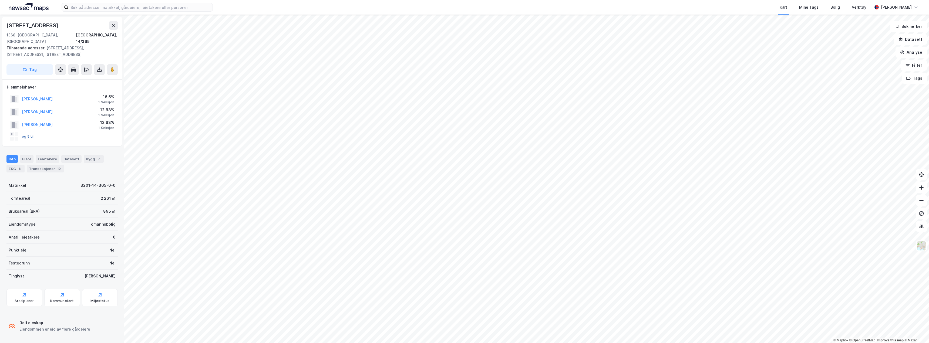
click at [0, 0] on button "og 5 til" at bounding box center [0, 0] width 0 height 0
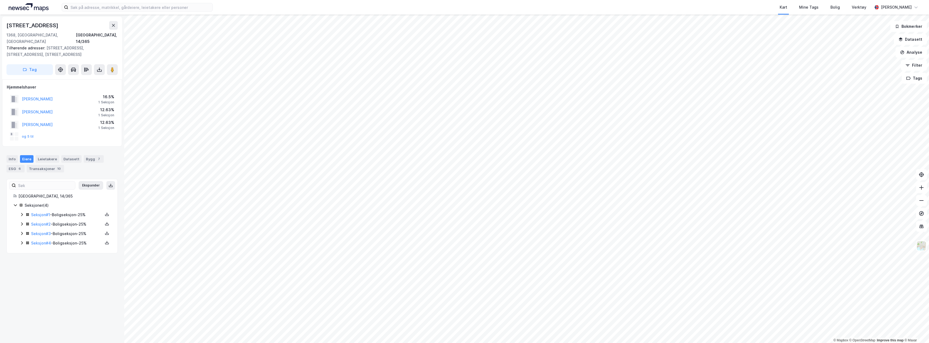
click at [22, 212] on div "Seksjon # 1 - Boligseksjon - 25%" at bounding box center [65, 215] width 91 height 7
click at [22, 212] on icon at bounding box center [22, 214] width 4 height 4
click at [22, 222] on icon at bounding box center [22, 224] width 4 height 4
click at [22, 231] on icon at bounding box center [22, 233] width 4 height 4
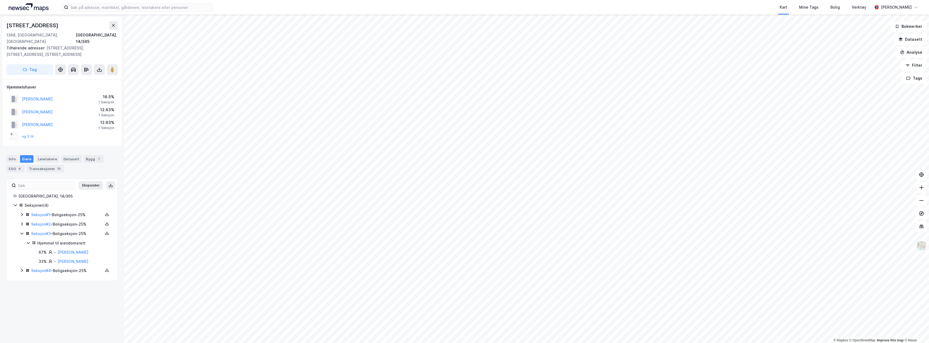
click at [22, 231] on icon at bounding box center [22, 233] width 4 height 4
click at [19, 238] on div "Seksjoner ( 4 ) Seksjon # 1 - Boligseksjon - 25% Seksjon # 2 - Boligseksjon - 2…" at bounding box center [62, 224] width 98 height 45
click at [22, 241] on icon at bounding box center [22, 243] width 4 height 4
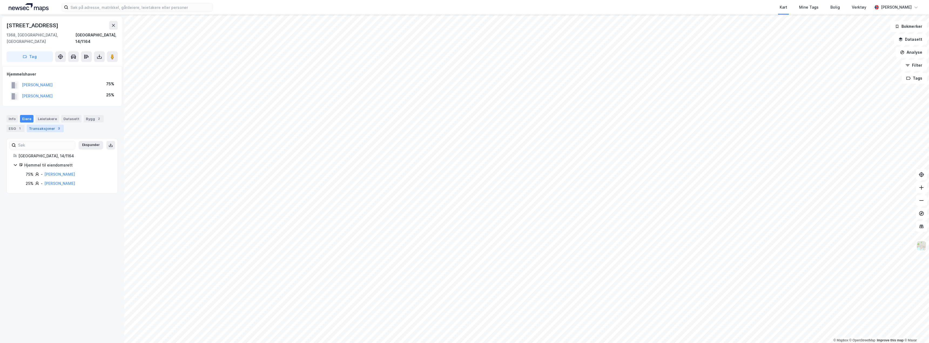
click at [36, 125] on div "Transaksjoner 3" at bounding box center [45, 129] width 37 height 8
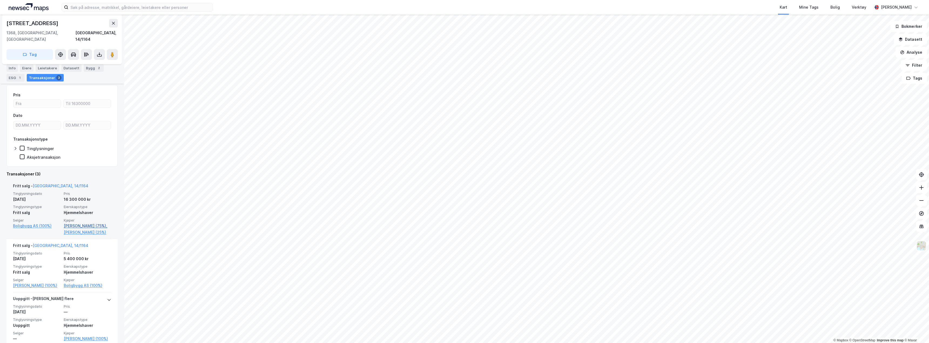
scroll to position [54, 0]
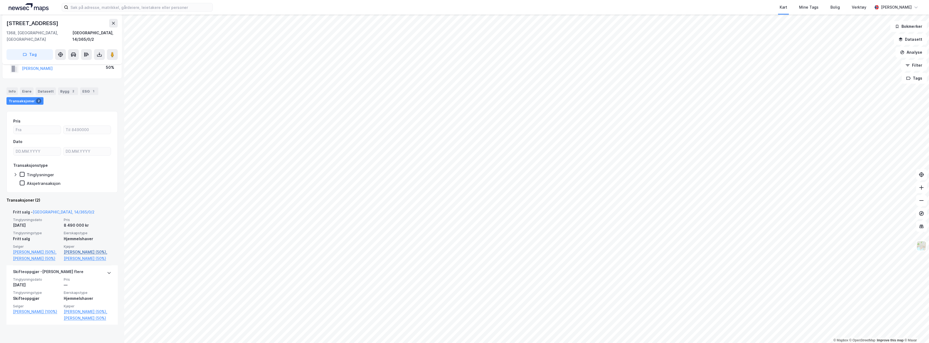
scroll to position [62, 0]
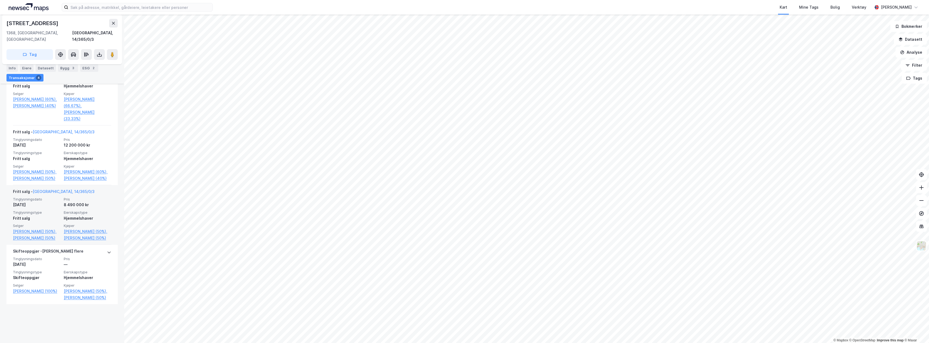
scroll to position [180, 0]
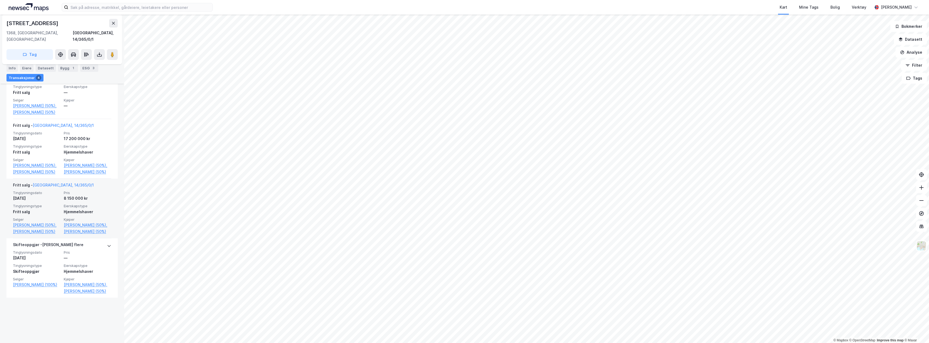
scroll to position [207, 0]
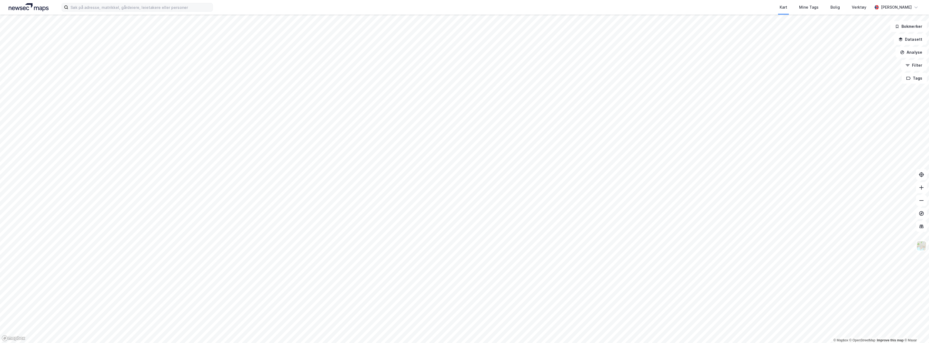
click at [103, 12] on div "Kart Mine Tags Bolig Verktøy [PERSON_NAME]" at bounding box center [464, 7] width 929 height 15
click at [104, 9] on input at bounding box center [140, 7] width 144 height 8
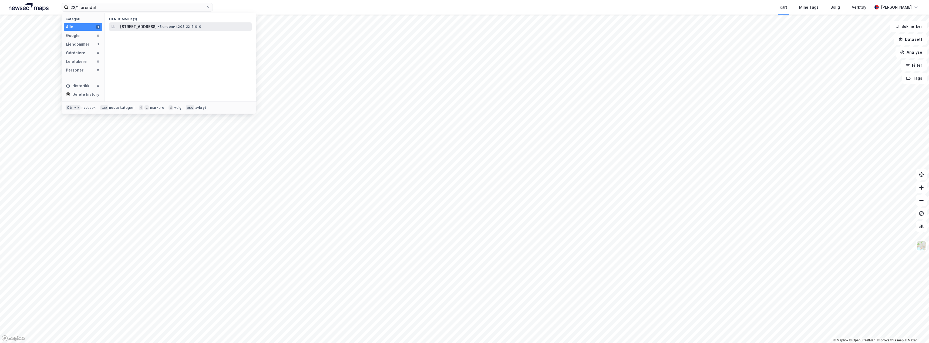
click at [140, 27] on span "[STREET_ADDRESS]" at bounding box center [138, 26] width 37 height 6
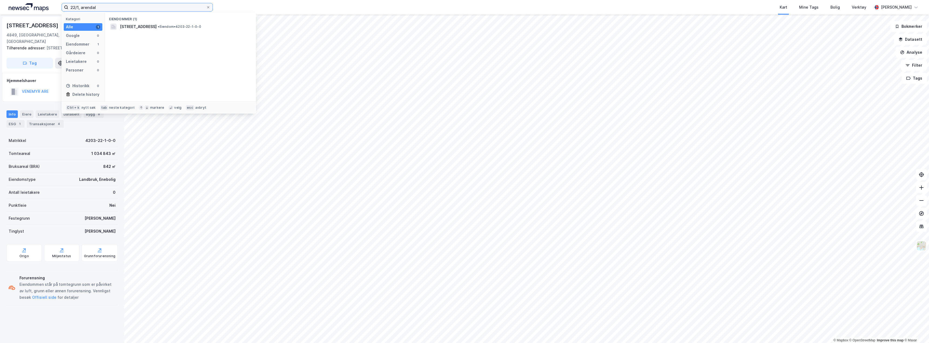
click at [76, 7] on input "22/1, arendal" at bounding box center [137, 7] width 138 height 8
click at [141, 29] on span "4203-25-1-0-0" at bounding box center [135, 26] width 30 height 6
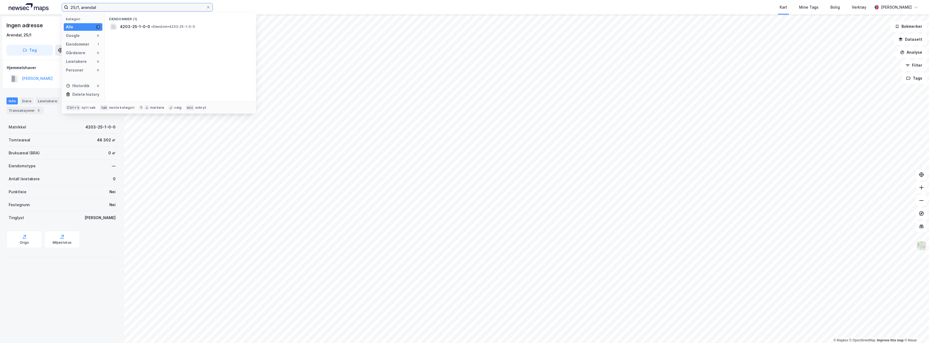
click at [101, 7] on input "25/1, arendal" at bounding box center [137, 7] width 138 height 8
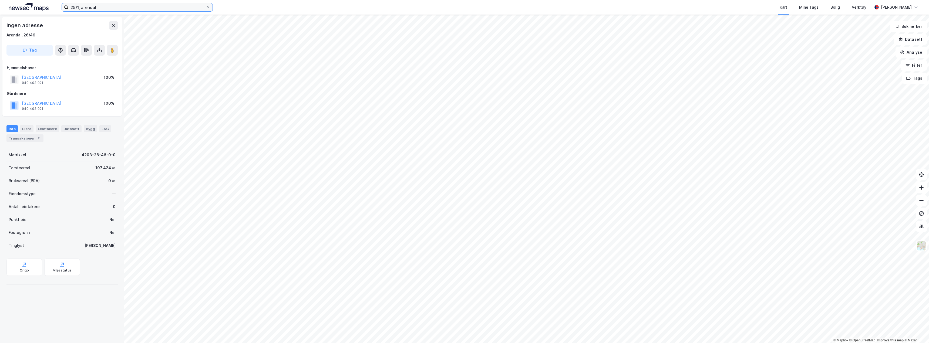
click at [77, 8] on input "25/1, arendal" at bounding box center [137, 7] width 138 height 8
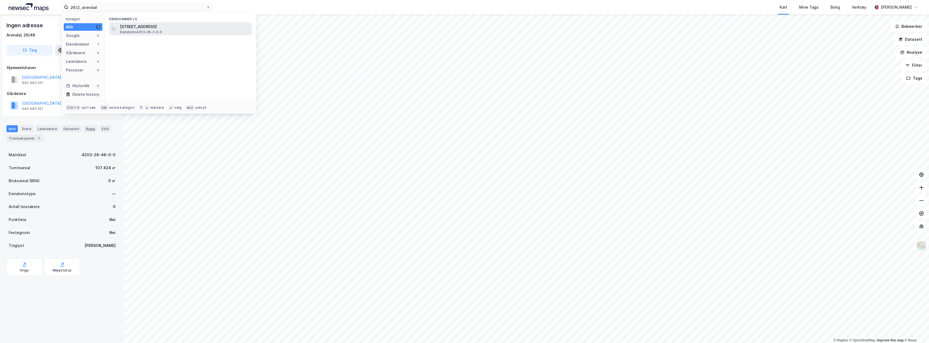
click at [143, 34] on span "Eiendom • 4203-26-2-0-0" at bounding box center [141, 32] width 42 height 4
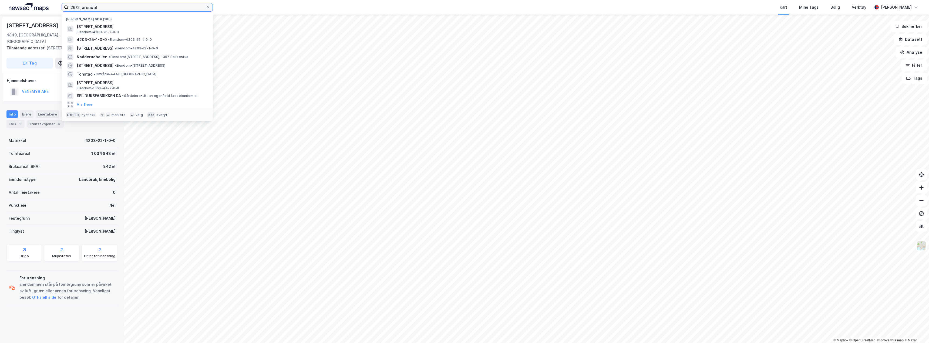
drag, startPoint x: 79, startPoint y: 6, endPoint x: 36, endPoint y: 7, distance: 42.9
click at [38, 7] on div "26/2, arendal Nylige søk (100) Molandsveien 524, 4849, ARENDAL, ARENDAL Eiendom…" at bounding box center [464, 7] width 929 height 15
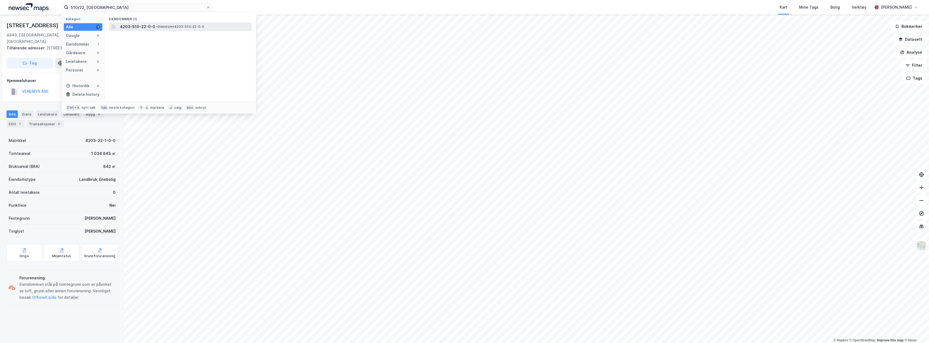
click at [139, 29] on span "4203-510-22-0-0" at bounding box center [137, 26] width 35 height 6
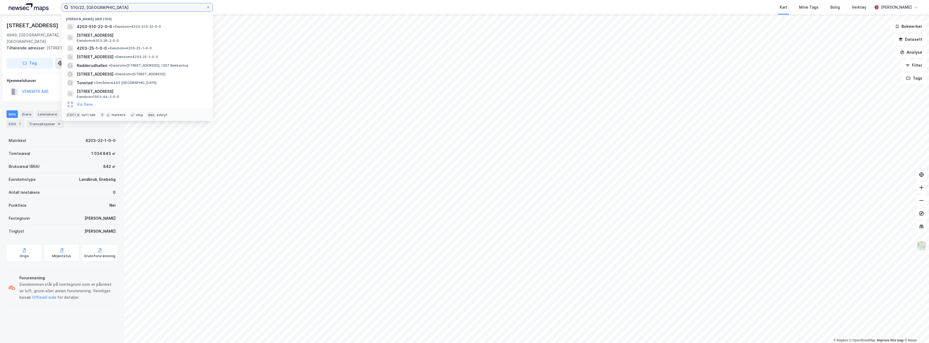
drag, startPoint x: 81, startPoint y: 6, endPoint x: 34, endPoint y: 7, distance: 47.0
click at [36, 6] on div "510/22, arendal Nylige søk (100) 4203-510-22-0-0 • Eiendom • 4203-510-22-0-0 Mo…" at bounding box center [464, 7] width 929 height 15
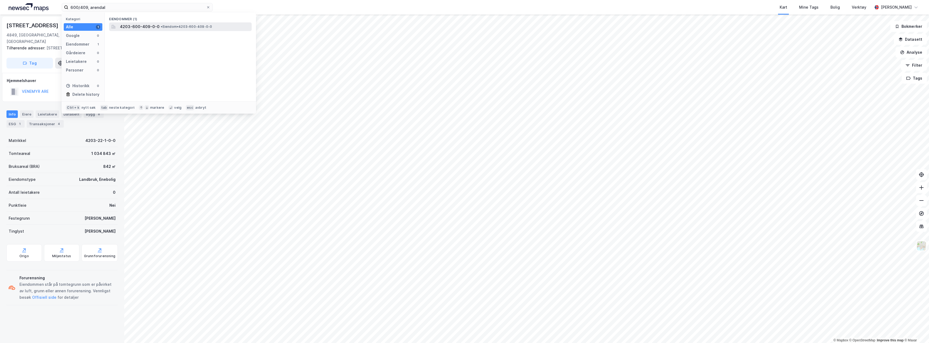
click at [139, 29] on span "4203-600-409-0-0" at bounding box center [140, 26] width 40 height 6
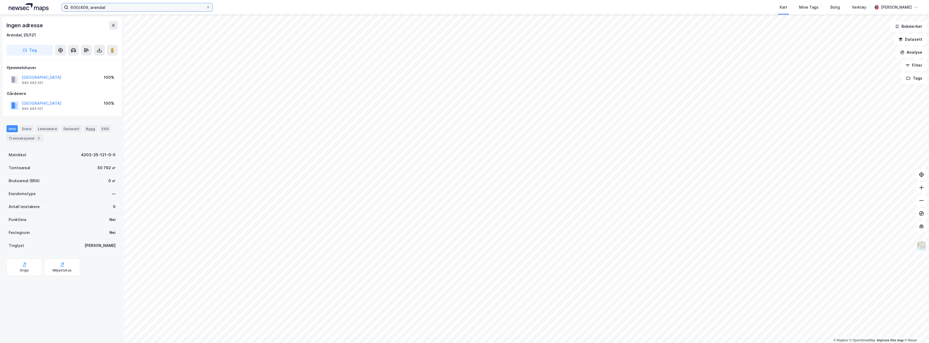
drag, startPoint x: 87, startPoint y: 6, endPoint x: 8, endPoint y: 5, distance: 78.6
click at [16, 6] on div "600/409, arendal Kart Mine Tags Bolig Verktøy Andreas Gustavson" at bounding box center [464, 7] width 929 height 15
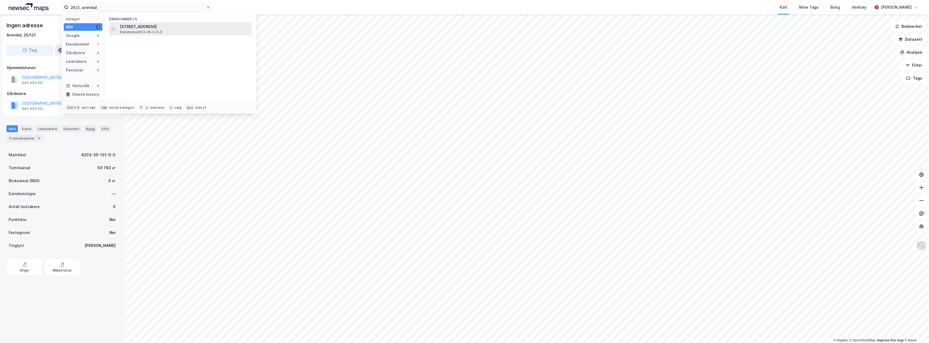
click at [127, 30] on span "Eiendom • 4203-26-2-0-0" at bounding box center [141, 32] width 42 height 4
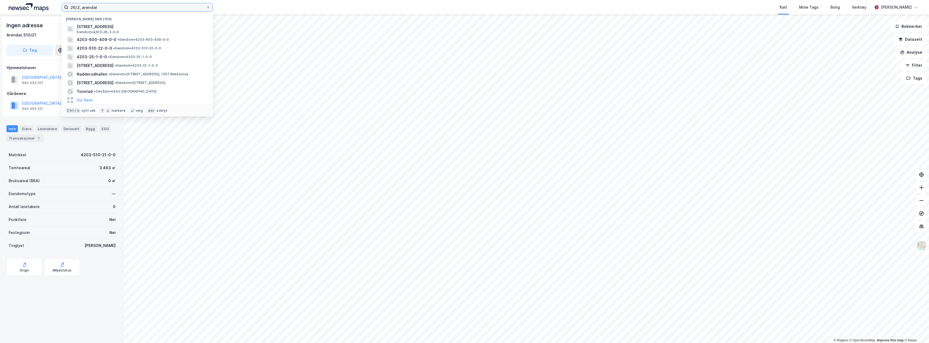
drag, startPoint x: 80, startPoint y: 8, endPoint x: 56, endPoint y: 8, distance: 24.6
click at [56, 8] on div "26/2, arendal Nylige søk (100) Molandsveien 524, 4849, ARENDAL, ARENDAL Eiendom…" at bounding box center [464, 7] width 929 height 15
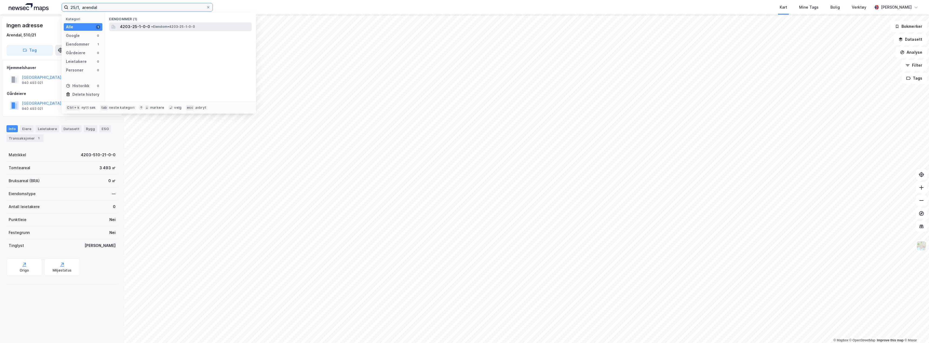
type input "25/1, arendal"
click at [138, 27] on span "4203-25-1-0-0" at bounding box center [135, 26] width 30 height 6
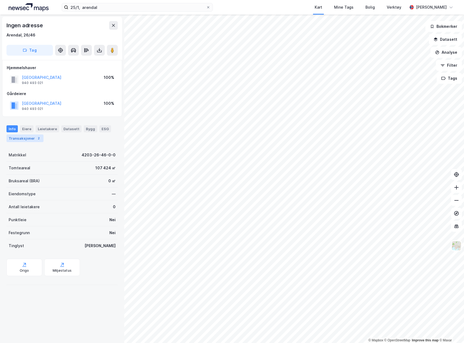
click at [29, 140] on div "Transaksjoner 2" at bounding box center [24, 138] width 37 height 8
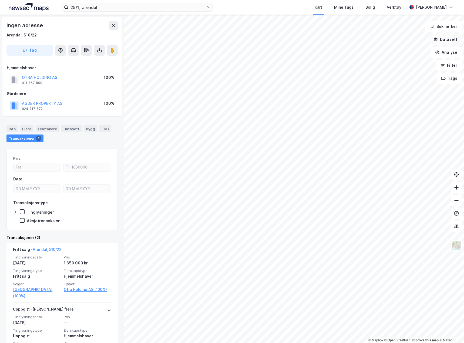
click at [448, 41] on button "Datasett" at bounding box center [445, 39] width 33 height 11
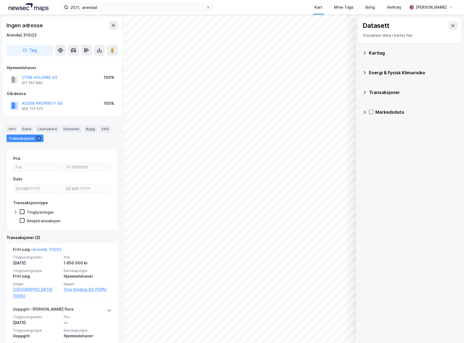
click at [367, 51] on div "Kartlag" at bounding box center [409, 52] width 95 height 13
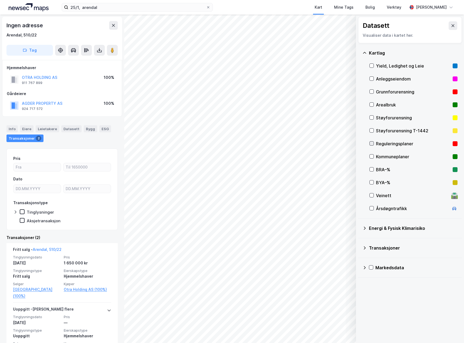
click at [372, 143] on icon at bounding box center [372, 143] width 4 height 4
click at [451, 25] on icon at bounding box center [452, 25] width 3 height 3
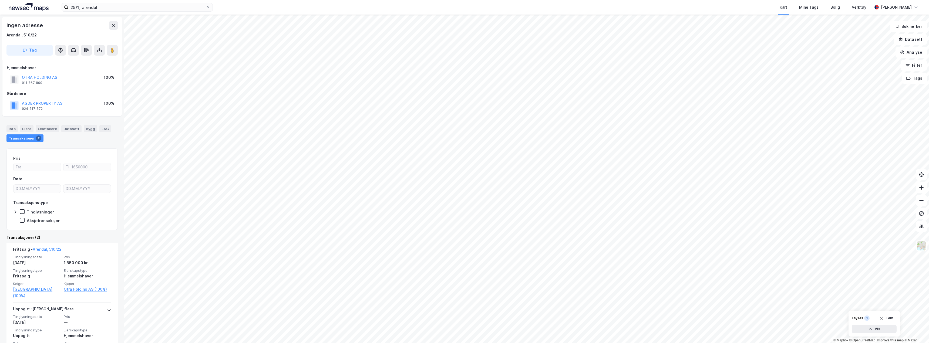
drag, startPoint x: 38, startPoint y: 82, endPoint x: 27, endPoint y: 90, distance: 13.8
click at [27, 90] on div "Hjemmelshaver OTRA HOLDING AS 911 767 899 100% Gårdeiere AGDER PROPERTY AS 924 …" at bounding box center [62, 89] width 111 height 48
drag, startPoint x: 44, startPoint y: 82, endPoint x: 22, endPoint y: 82, distance: 22.1
click at [22, 82] on div "OTRA HOLDING AS 911 767 899" at bounding box center [33, 79] width 47 height 11
copy div "911 767 899"
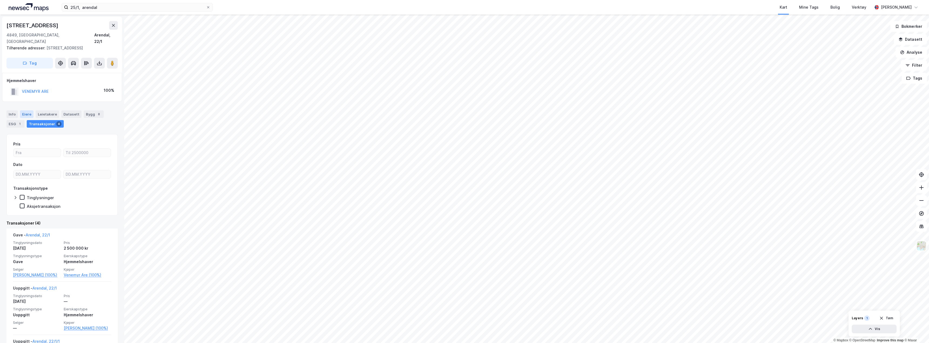
click at [21, 110] on div "Eiere" at bounding box center [27, 114] width 14 height 8
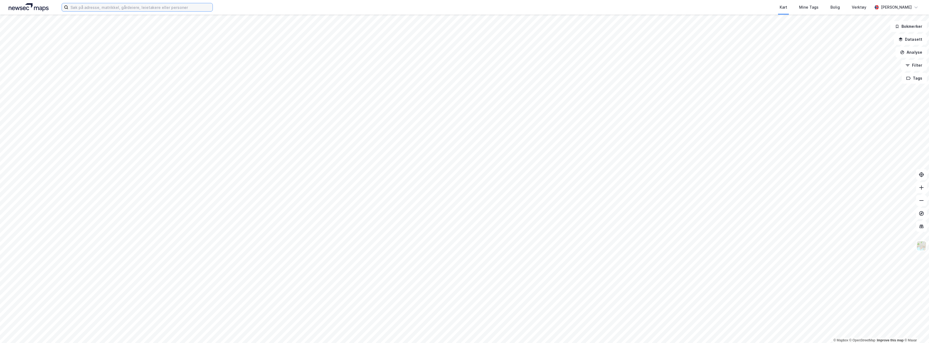
click at [140, 6] on input at bounding box center [140, 7] width 144 height 8
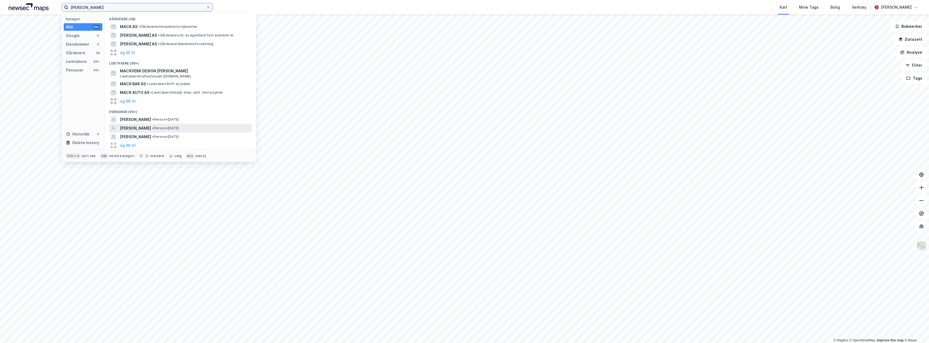
type input "[PERSON_NAME]"
click at [157, 128] on div "[PERSON_NAME] • Person • [DATE]" at bounding box center [185, 128] width 131 height 6
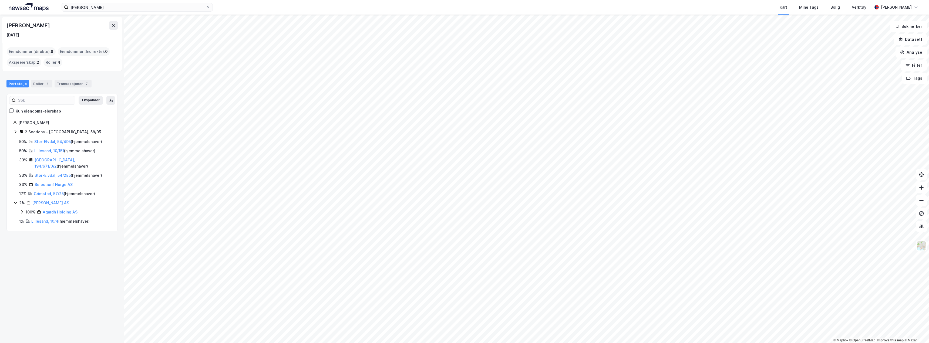
click at [23, 210] on icon at bounding box center [22, 211] width 2 height 3
click at [23, 211] on icon at bounding box center [21, 212] width 3 height 2
click at [39, 219] on link "Lillesand, 10/4" at bounding box center [44, 221] width 27 height 5
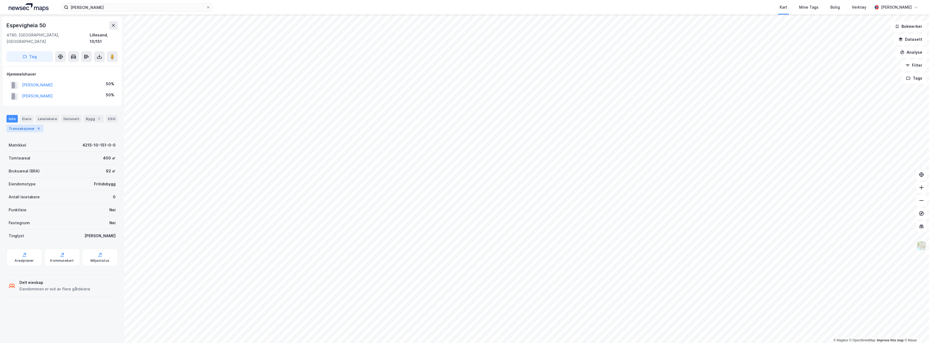
click at [32, 125] on div "Transaksjoner 4" at bounding box center [24, 129] width 37 height 8
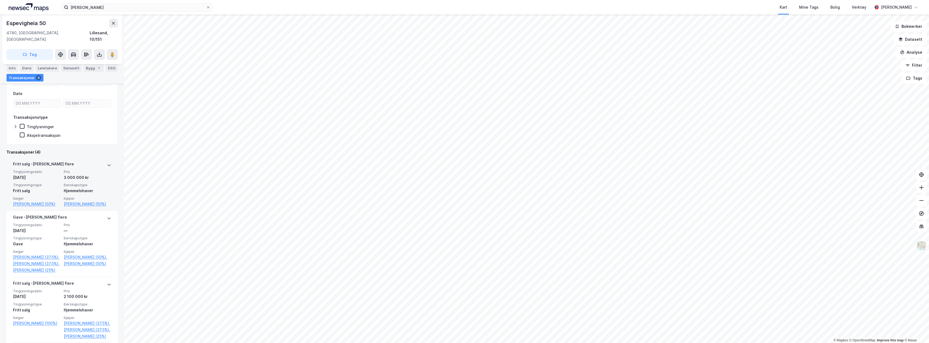
scroll to position [72, 0]
click at [80, 204] on link "[PERSON_NAME] (50%)" at bounding box center [88, 207] width 48 height 6
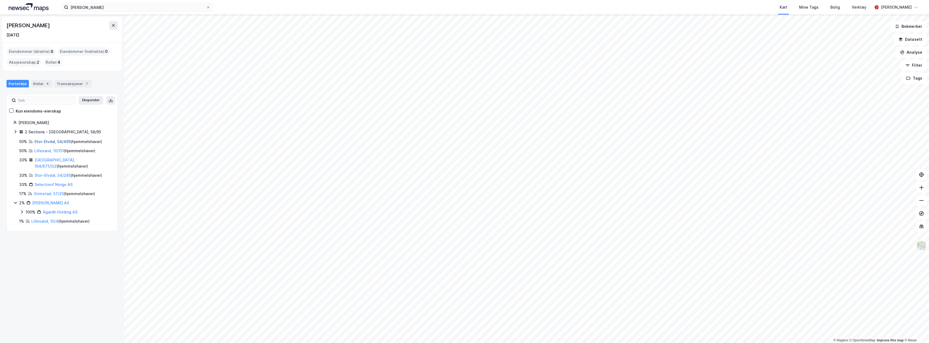
click at [48, 141] on link "Stor-Elvdal, 54/495" at bounding box center [52, 141] width 36 height 5
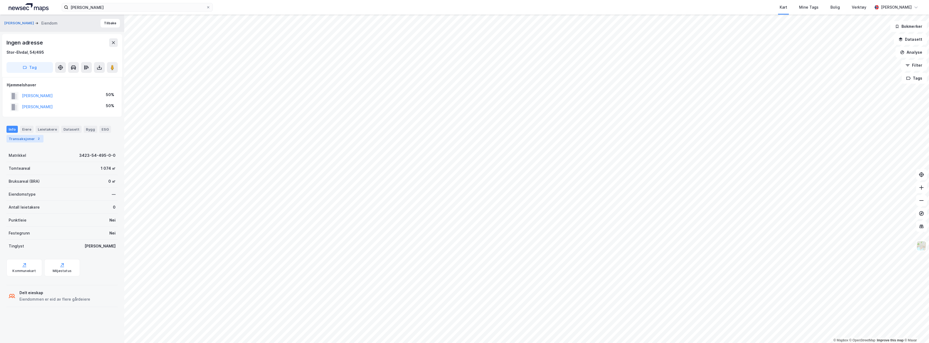
click at [32, 137] on div "Transaksjoner 2" at bounding box center [24, 139] width 37 height 8
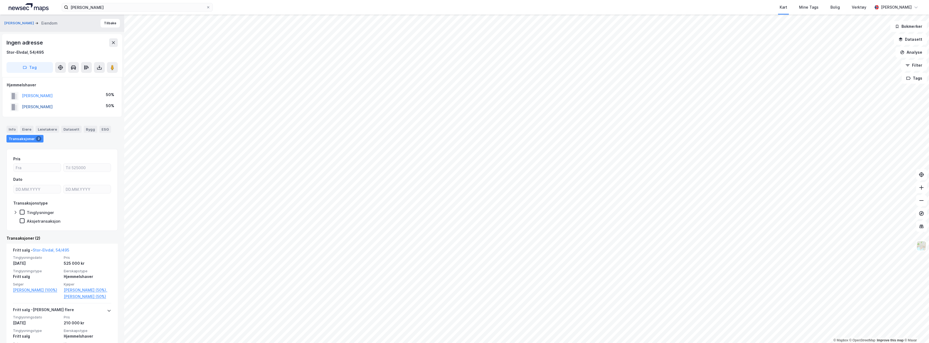
click at [0, 0] on button "[PERSON_NAME]" at bounding box center [0, 0] width 0 height 0
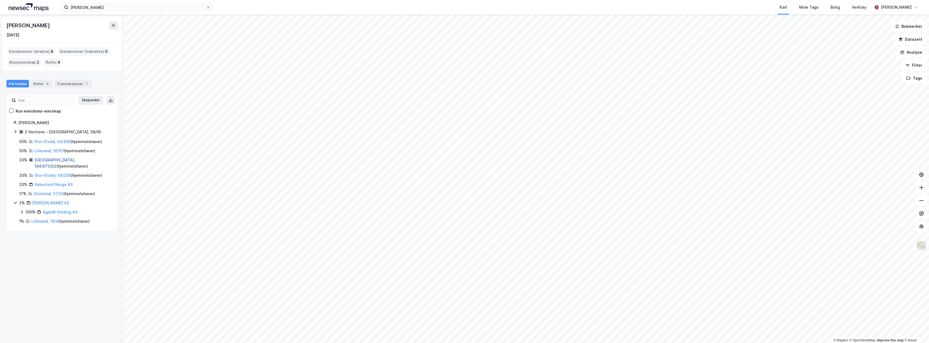
click at [53, 160] on link "[GEOGRAPHIC_DATA], 194/671/0/2" at bounding box center [55, 163] width 41 height 11
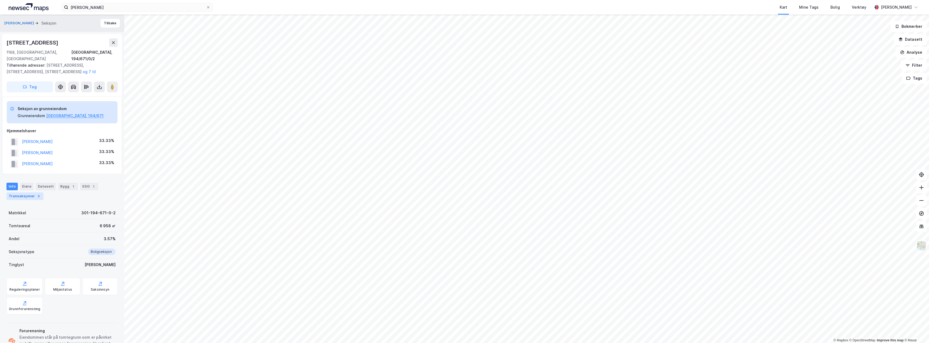
click at [31, 193] on div "Transaksjoner 3" at bounding box center [24, 197] width 37 height 8
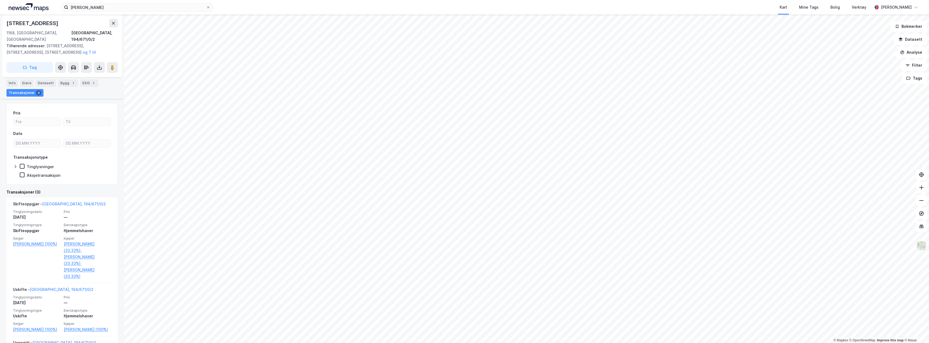
scroll to position [108, 0]
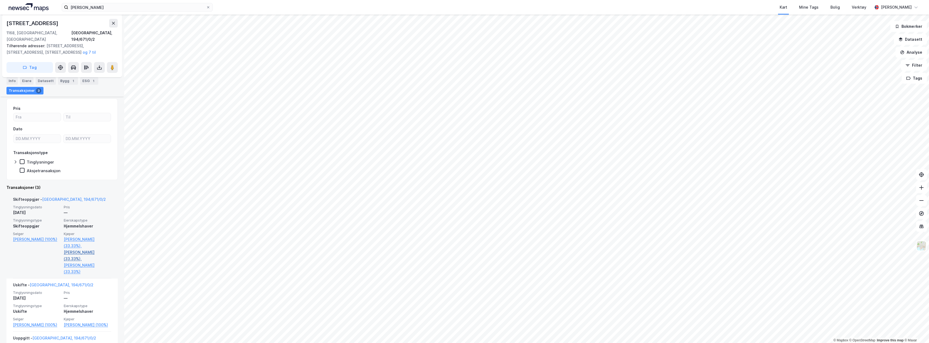
click at [71, 249] on link "[PERSON_NAME] (33.33%)," at bounding box center [88, 255] width 48 height 13
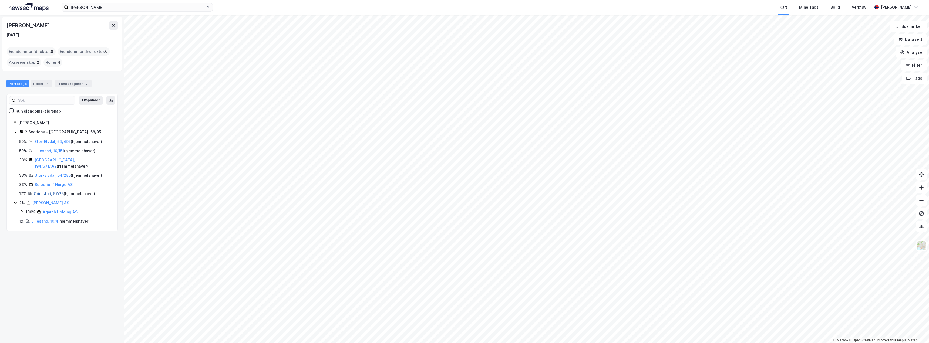
click at [46, 191] on link "Grimstad, 57/25" at bounding box center [49, 193] width 30 height 5
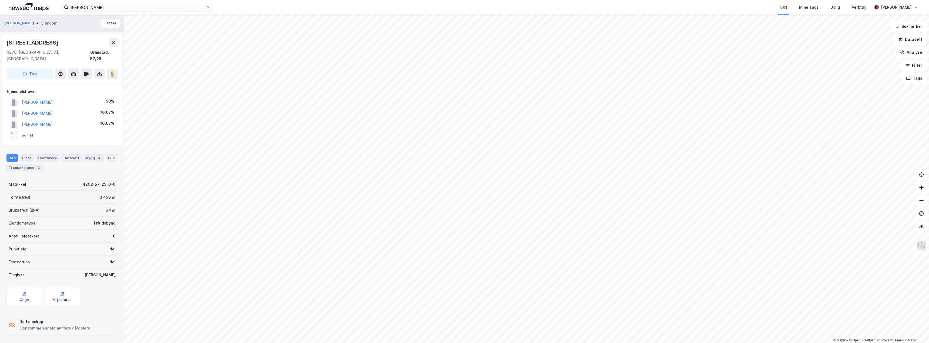
click at [0, 0] on button "og 1 til" at bounding box center [0, 0] width 0 height 0
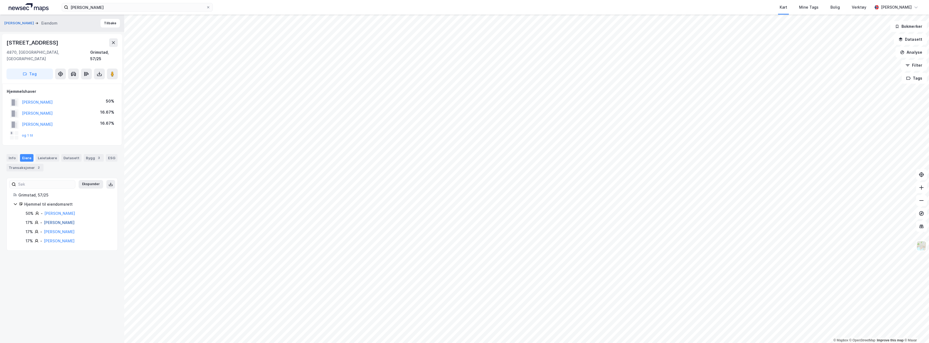
click at [68, 220] on link "[PERSON_NAME]" at bounding box center [59, 222] width 31 height 5
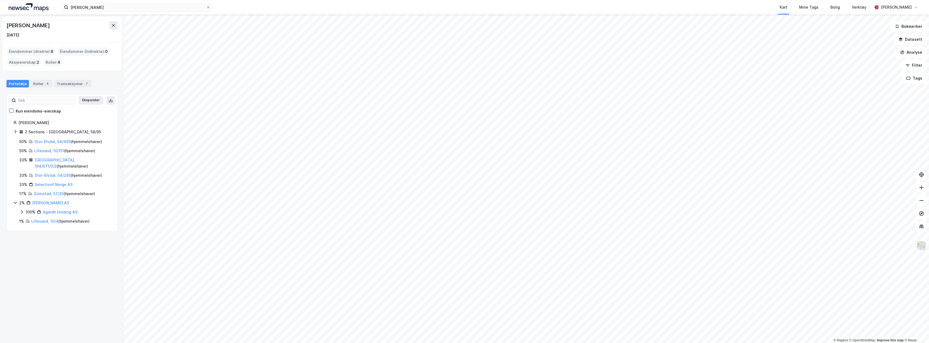
click at [16, 132] on icon at bounding box center [16, 131] width 2 height 3
click at [62, 142] on link "[GEOGRAPHIC_DATA], 58/95/0/2" at bounding box center [61, 144] width 41 height 11
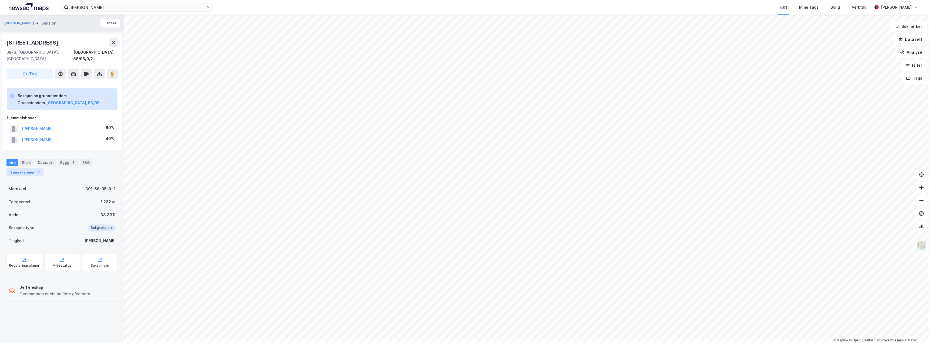
click at [23, 168] on div "Transaksjoner 3" at bounding box center [24, 172] width 37 height 8
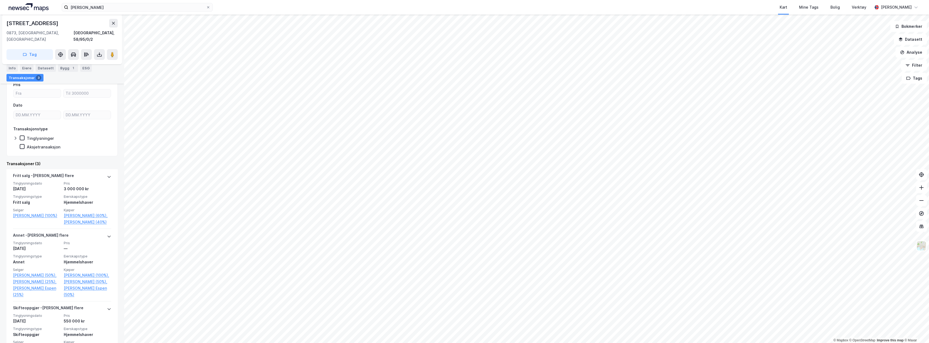
scroll to position [108, 0]
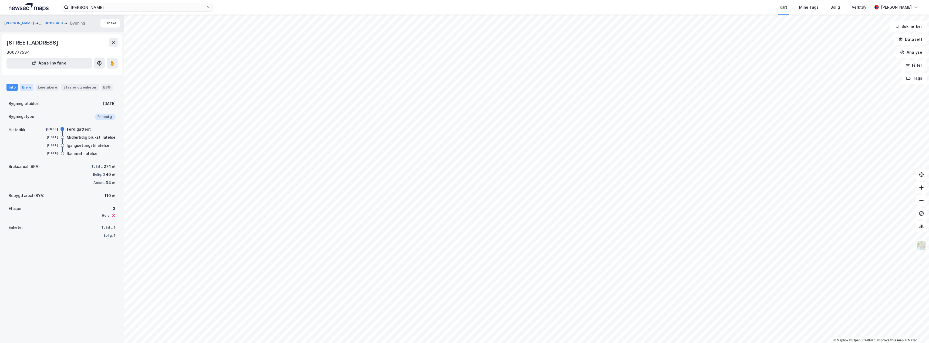
click at [27, 88] on div "Eiere" at bounding box center [27, 87] width 14 height 7
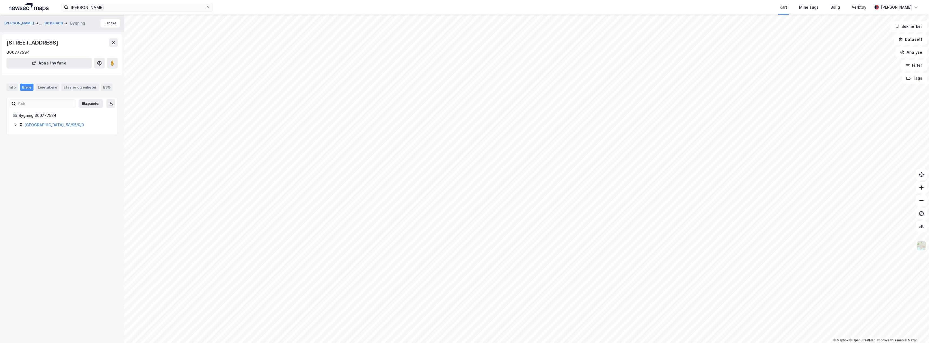
click at [15, 125] on icon at bounding box center [15, 125] width 4 height 4
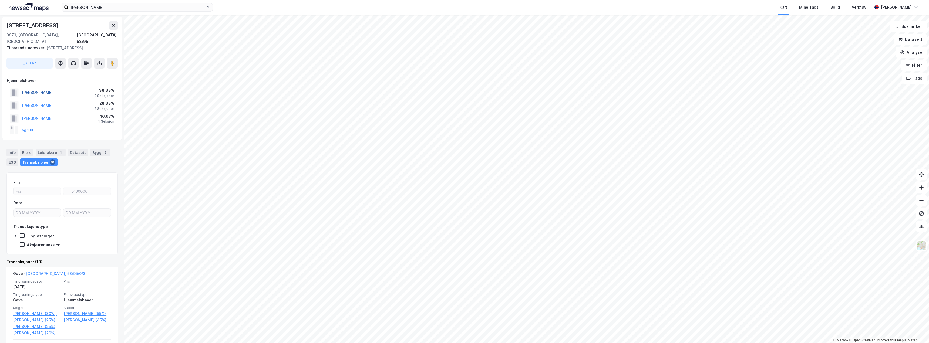
click at [0, 0] on button "[PERSON_NAME]" at bounding box center [0, 0] width 0 height 0
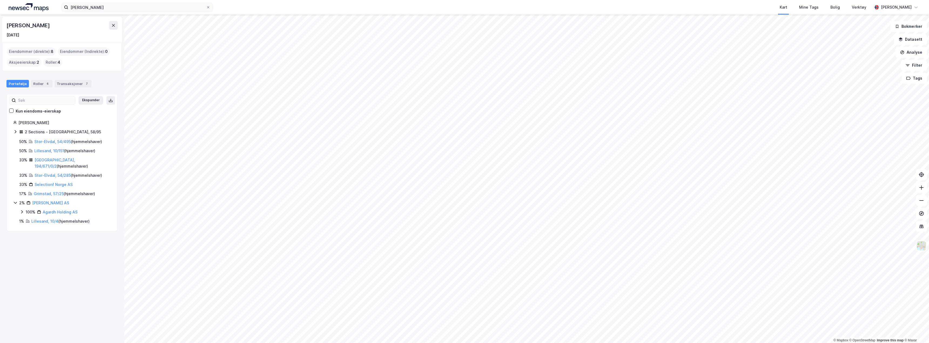
click at [14, 131] on icon at bounding box center [15, 132] width 4 height 4
click at [348, 0] on html "[PERSON_NAME] Kart Mine Tags Bolig Verktøy [PERSON_NAME] © Mapbox © OpenStreetM…" at bounding box center [464, 171] width 929 height 343
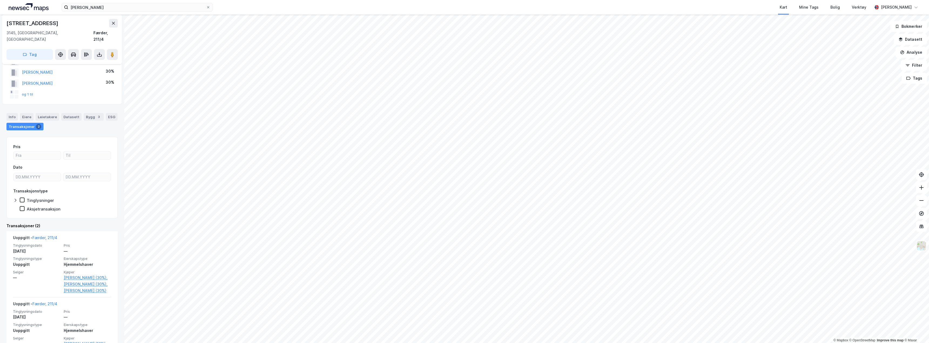
scroll to position [44, 0]
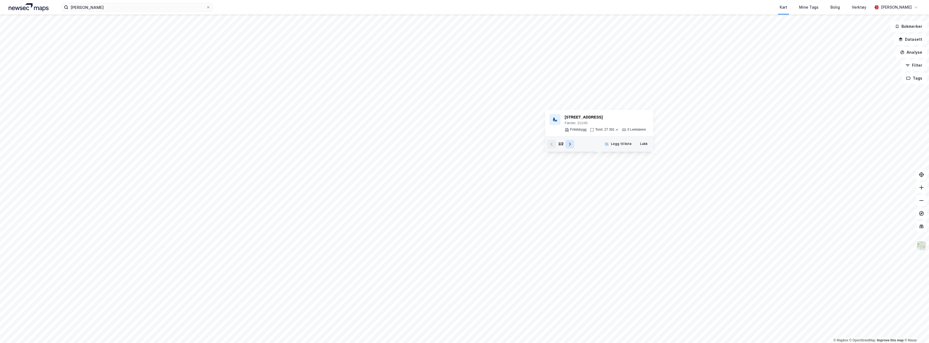
click at [570, 147] on button at bounding box center [569, 144] width 9 height 9
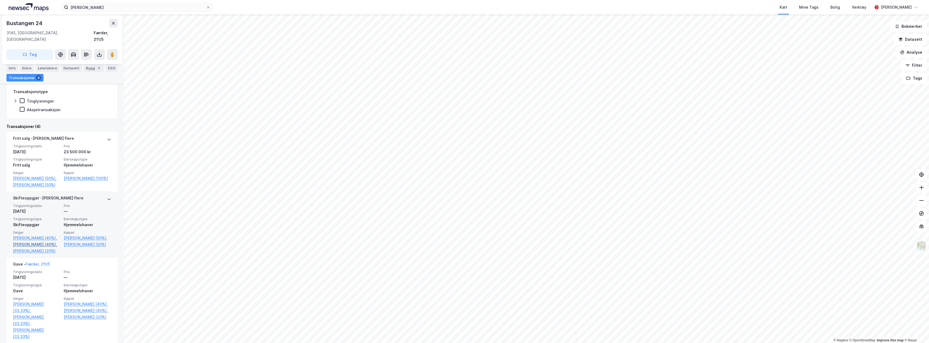
scroll to position [81, 0]
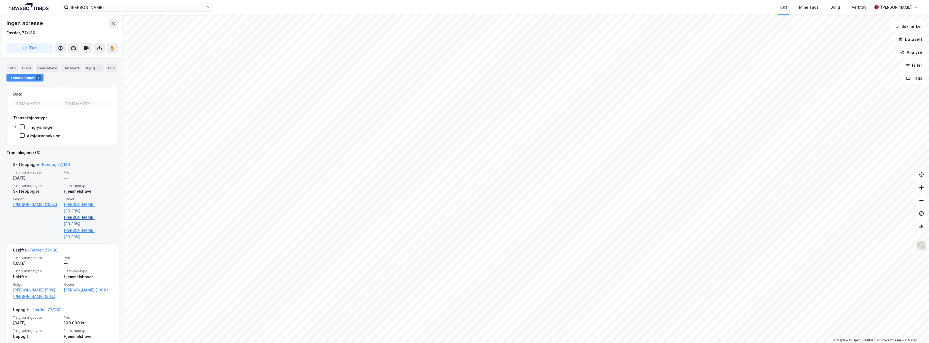
scroll to position [81, 0]
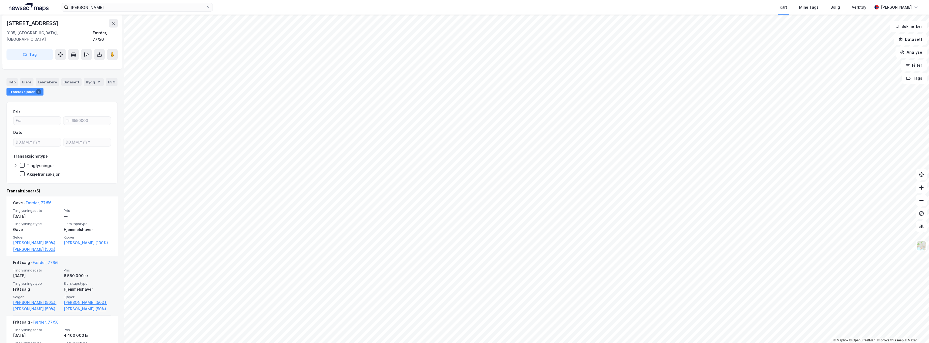
scroll to position [54, 0]
